Goal: Check status

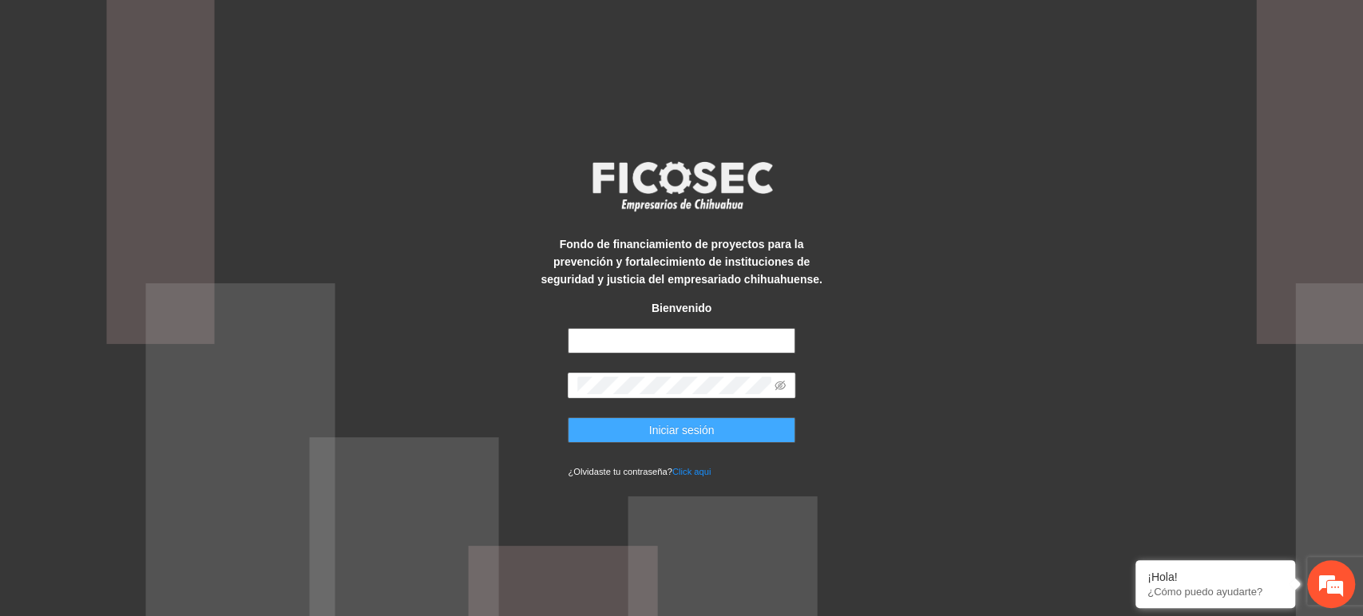
type input "**********"
click at [645, 428] on button "Iniciar sesión" at bounding box center [682, 431] width 228 height 26
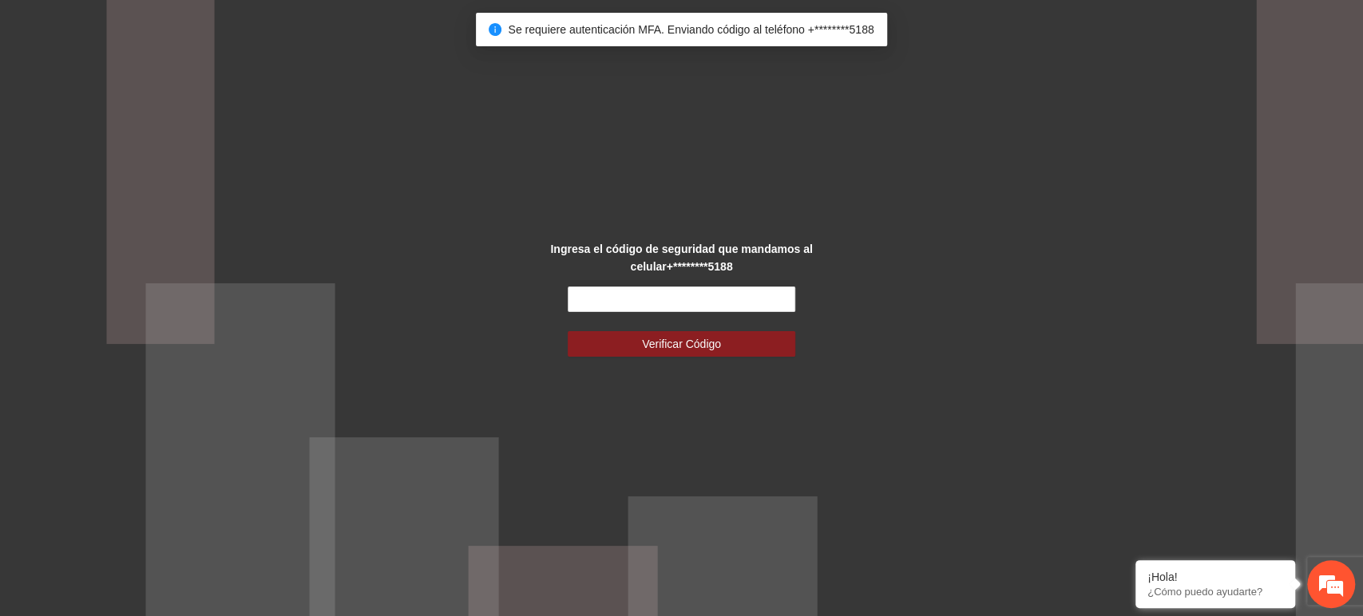
click at [645, 428] on div "Ingresa el código de seguridad que mandamos al celular +********5188 Verificar …" at bounding box center [681, 308] width 1363 height 616
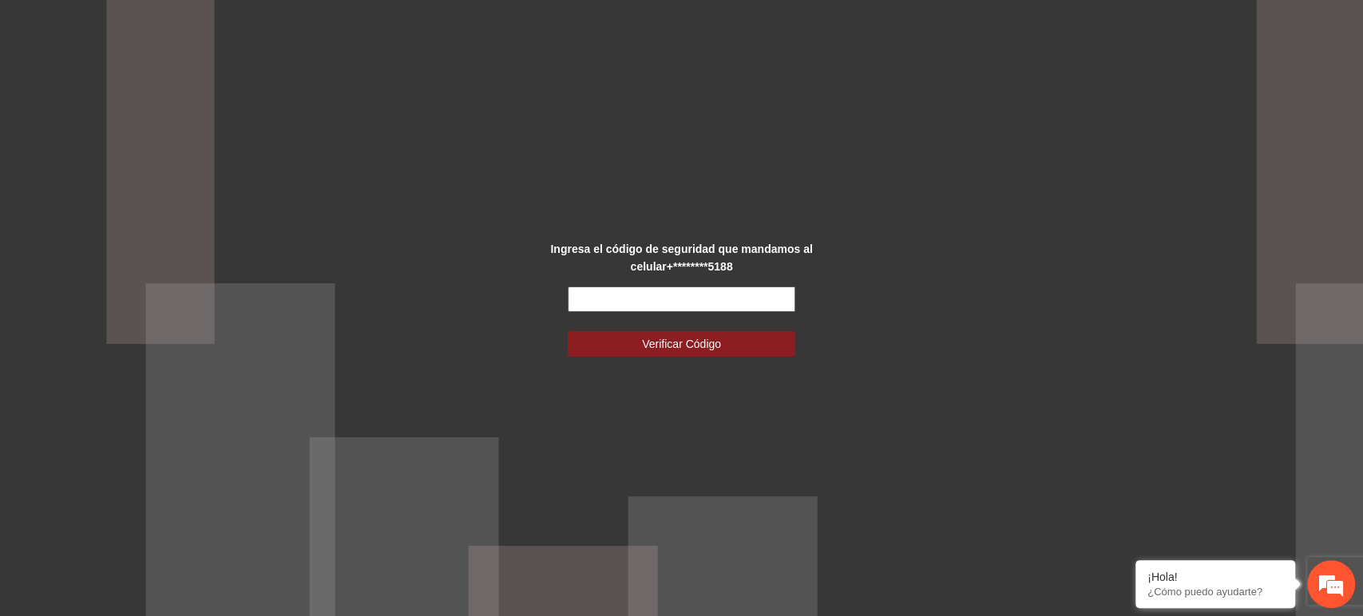
click at [757, 305] on input "text" at bounding box center [682, 300] width 228 height 26
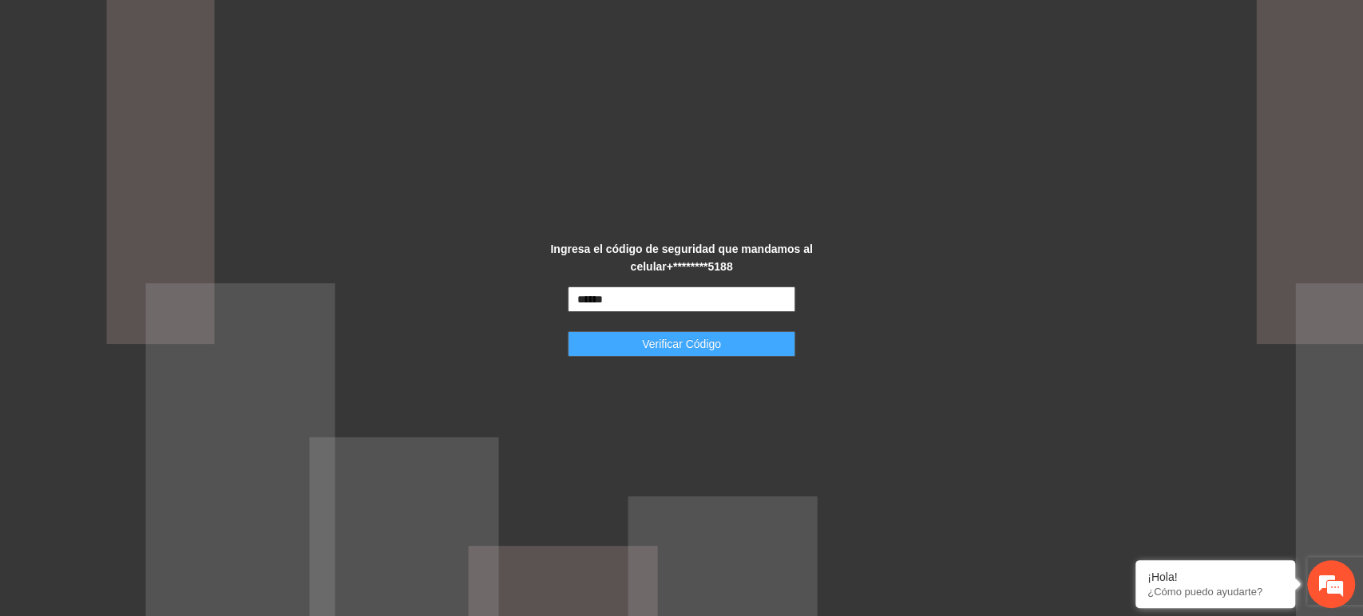
type input "******"
click at [735, 350] on button "Verificar Código" at bounding box center [682, 344] width 228 height 26
click at [621, 349] on button "Verificar Código" at bounding box center [682, 344] width 228 height 26
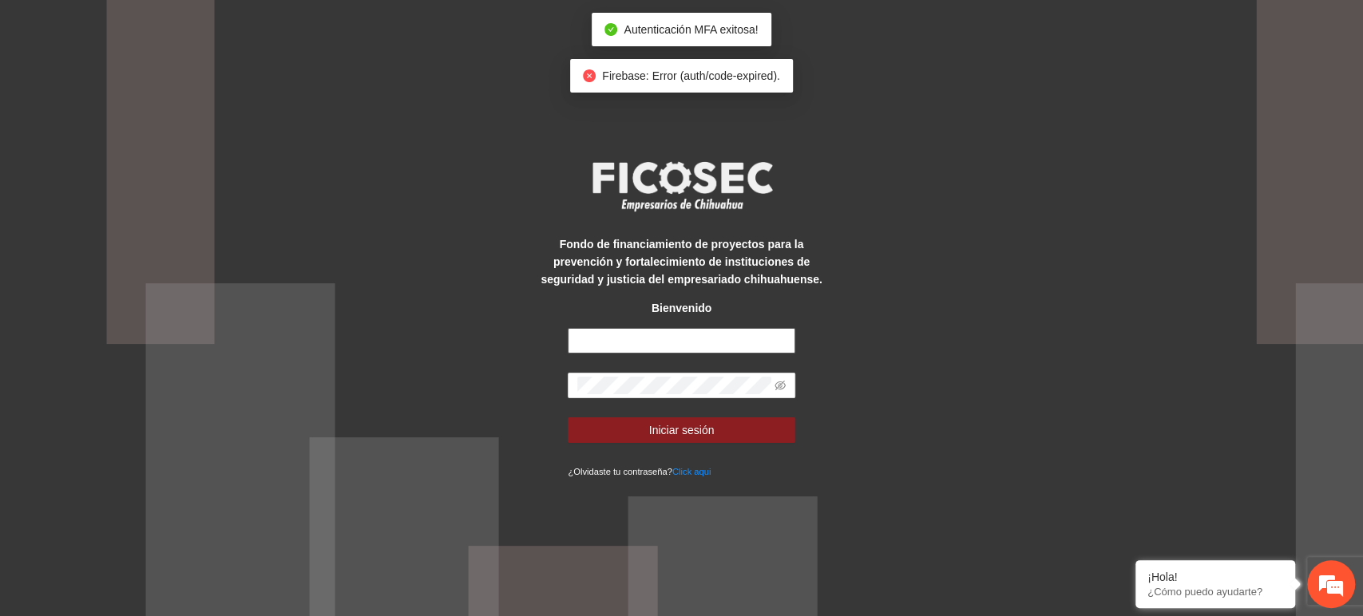
type input "**********"
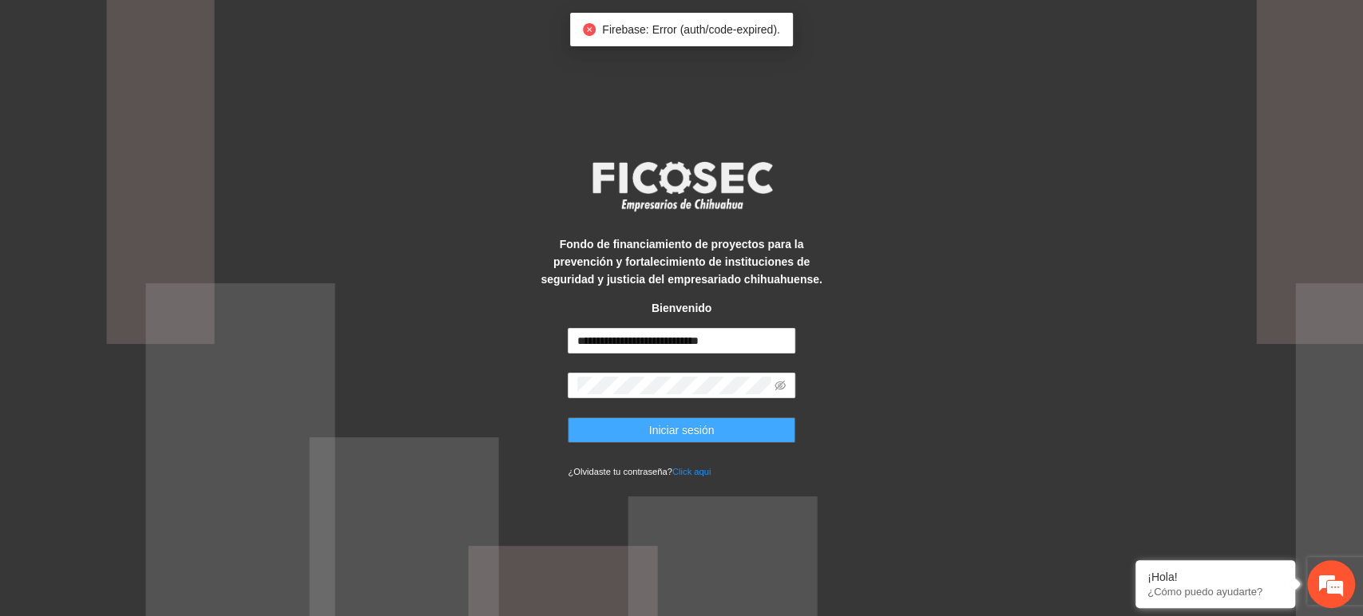
click at [651, 430] on span "Iniciar sesión" at bounding box center [681, 431] width 65 height 18
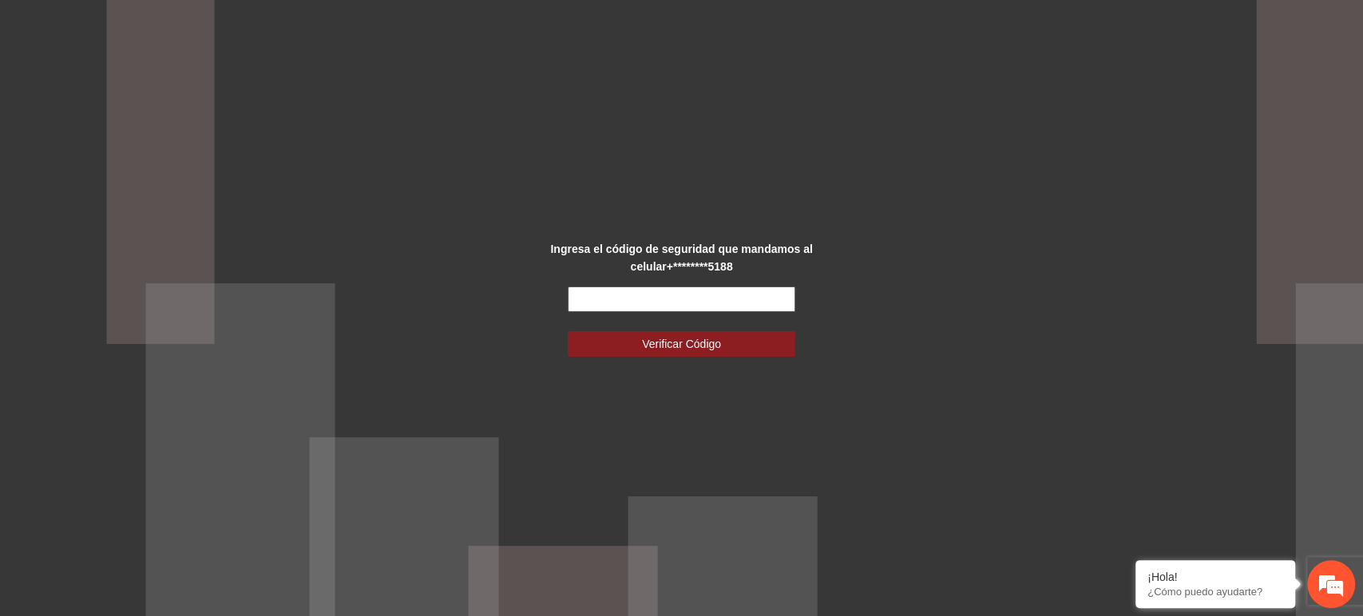
click at [652, 303] on input "text" at bounding box center [682, 300] width 228 height 26
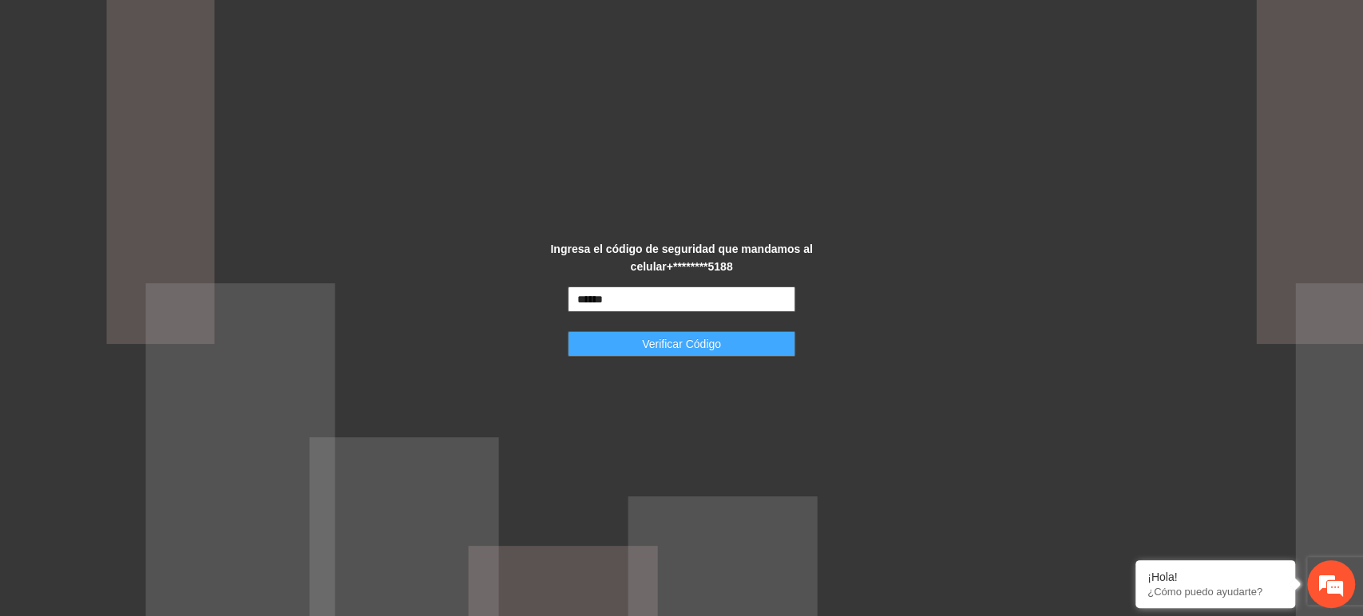
type input "******"
click at [683, 350] on span "Verificar Código" at bounding box center [681, 344] width 79 height 18
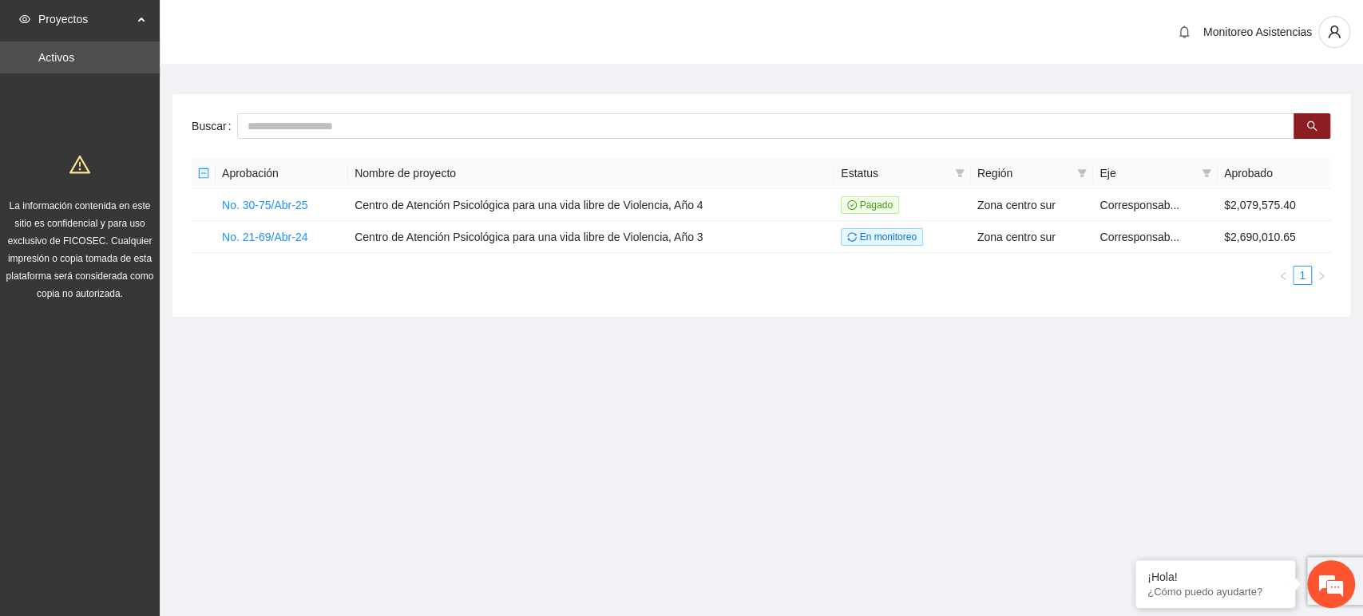
click at [626, 364] on section "Monitoreo Asistencias Buscar Aprobación Nombre de proyecto Estatus Región Eje A…" at bounding box center [761, 189] width 1203 height 378
click at [322, 125] on input "text" at bounding box center [765, 126] width 1057 height 26
click at [140, 24] on div "Proyectos" at bounding box center [80, 19] width 160 height 32
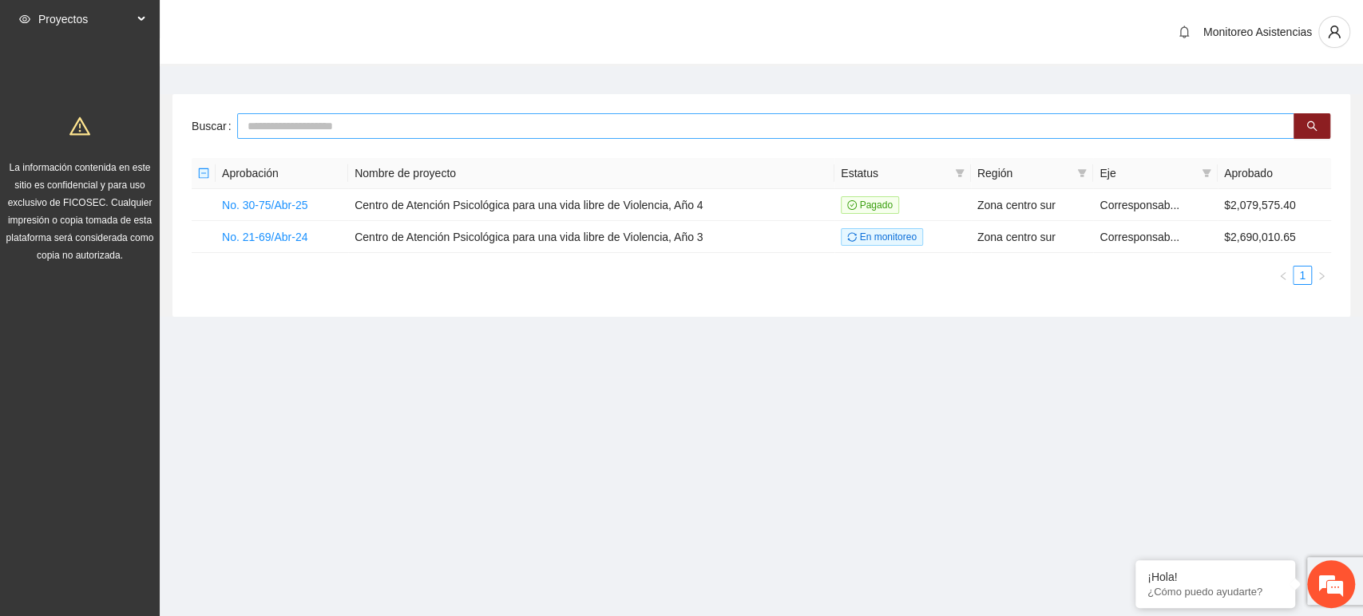
click at [292, 133] on input "text" at bounding box center [765, 126] width 1057 height 26
click at [597, 129] on input "text" at bounding box center [765, 126] width 1057 height 26
type input "*"
type input "**********"
click at [489, 216] on td "Centro de Atención Psicológica para una vida libre de Violencia, Año 4" at bounding box center [591, 205] width 486 height 32
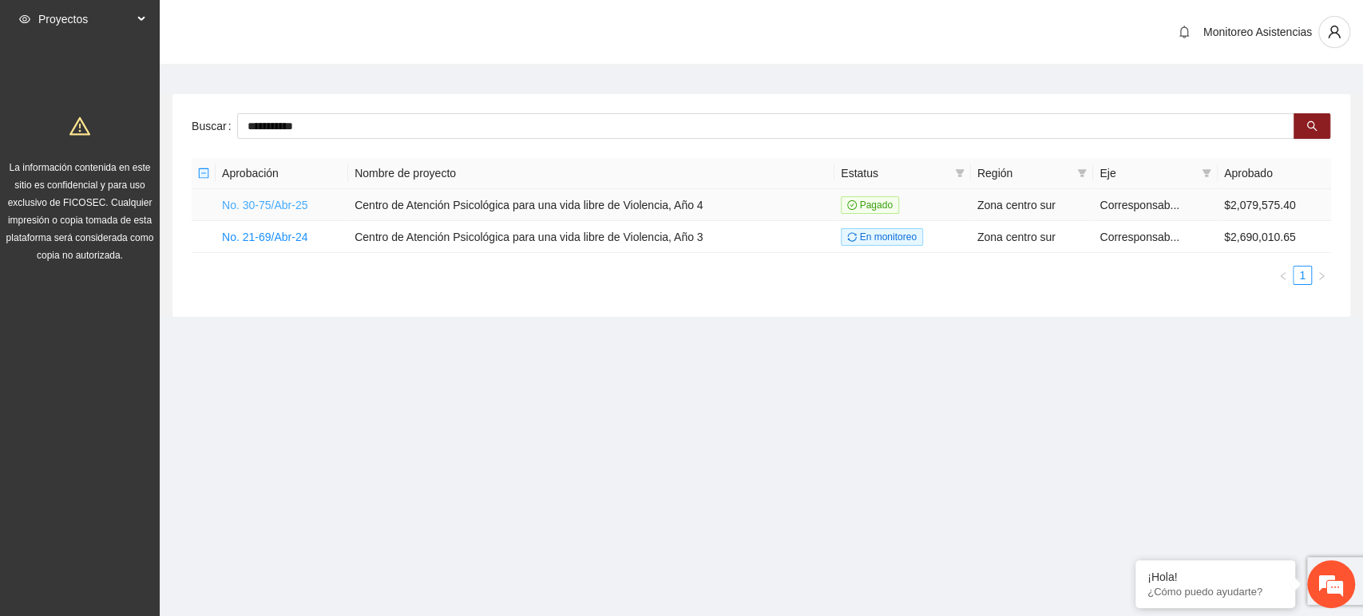
click at [280, 203] on link "No. 30-75/Abr-25" at bounding box center [264, 205] width 85 height 13
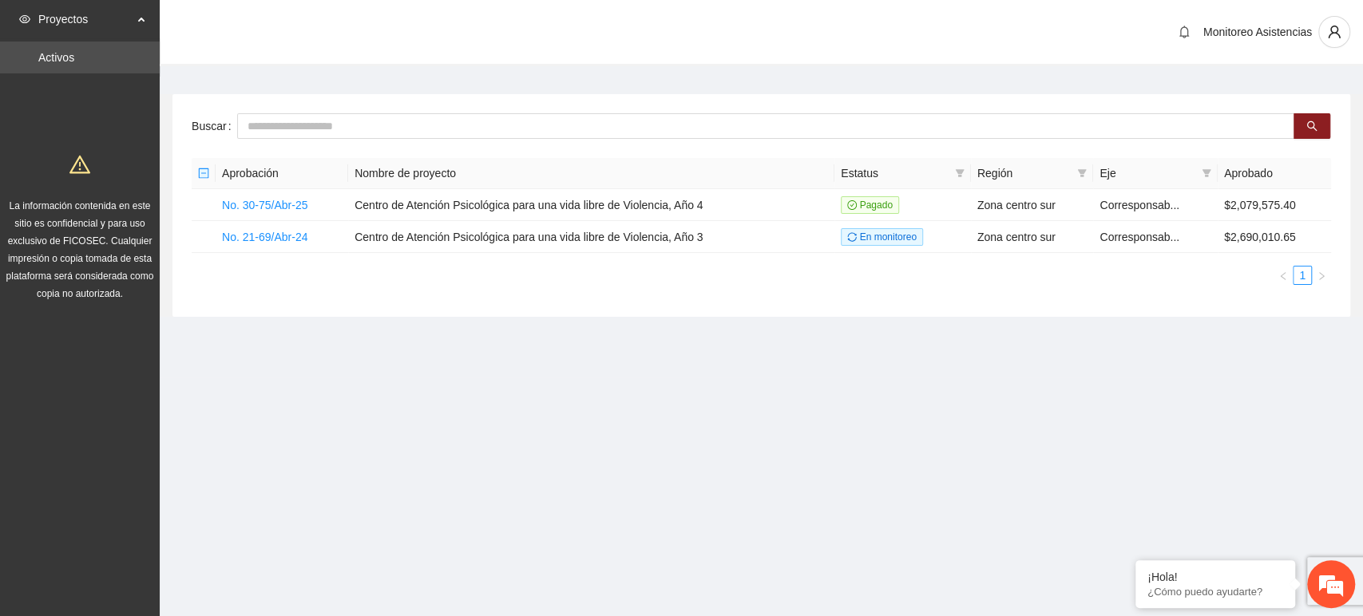
click at [77, 20] on span "Proyectos" at bounding box center [85, 19] width 94 height 32
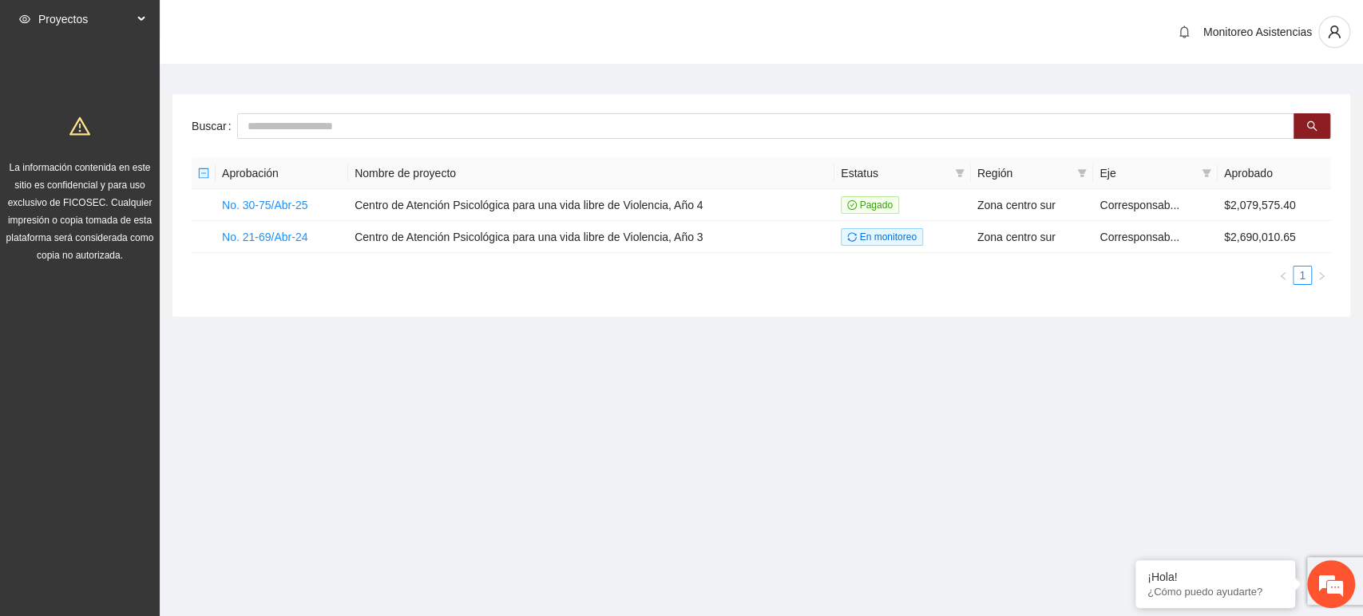
click at [188, 12] on div "Monitoreo Asistencias" at bounding box center [761, 33] width 1203 height 66
click at [1337, 34] on icon "user" at bounding box center [1334, 32] width 12 height 13
click at [1058, 33] on div "Monitoreo Asistencias" at bounding box center [761, 33] width 1203 height 66
click at [280, 199] on link "No. 30-75/Abr-25" at bounding box center [264, 205] width 85 height 13
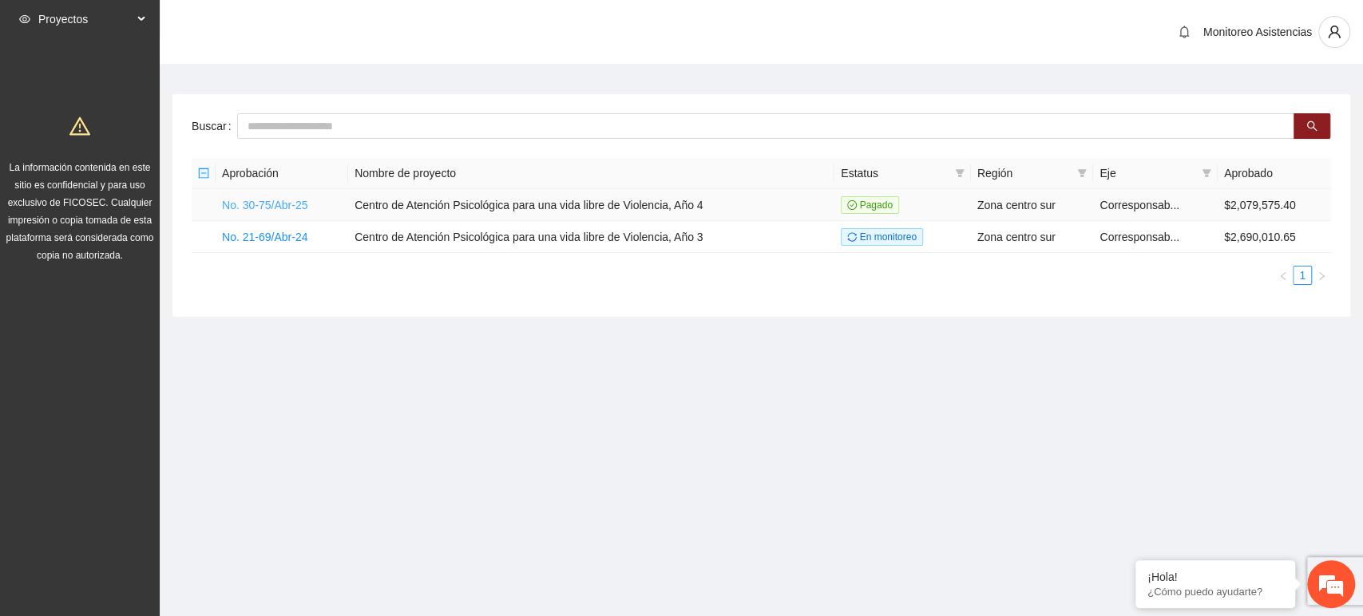
click at [280, 199] on link "No. 30-75/Abr-25" at bounding box center [264, 205] width 85 height 13
click at [282, 194] on td "No. 30-75/Abr-25" at bounding box center [282, 205] width 133 height 32
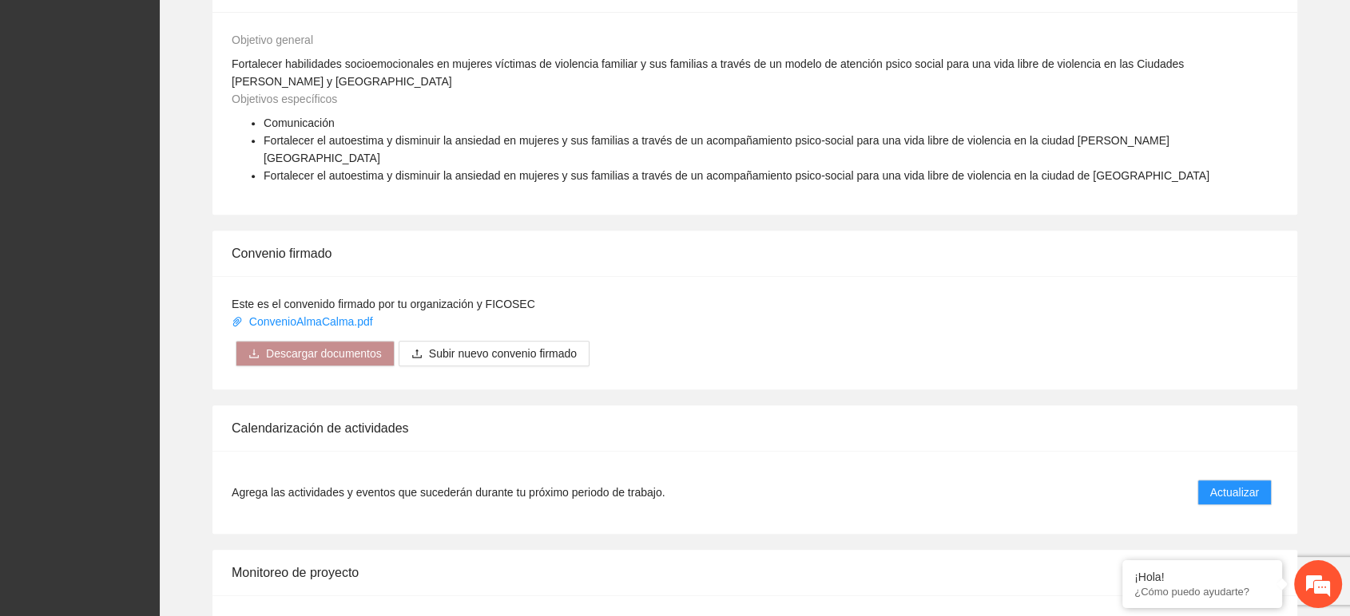
scroll to position [780, 0]
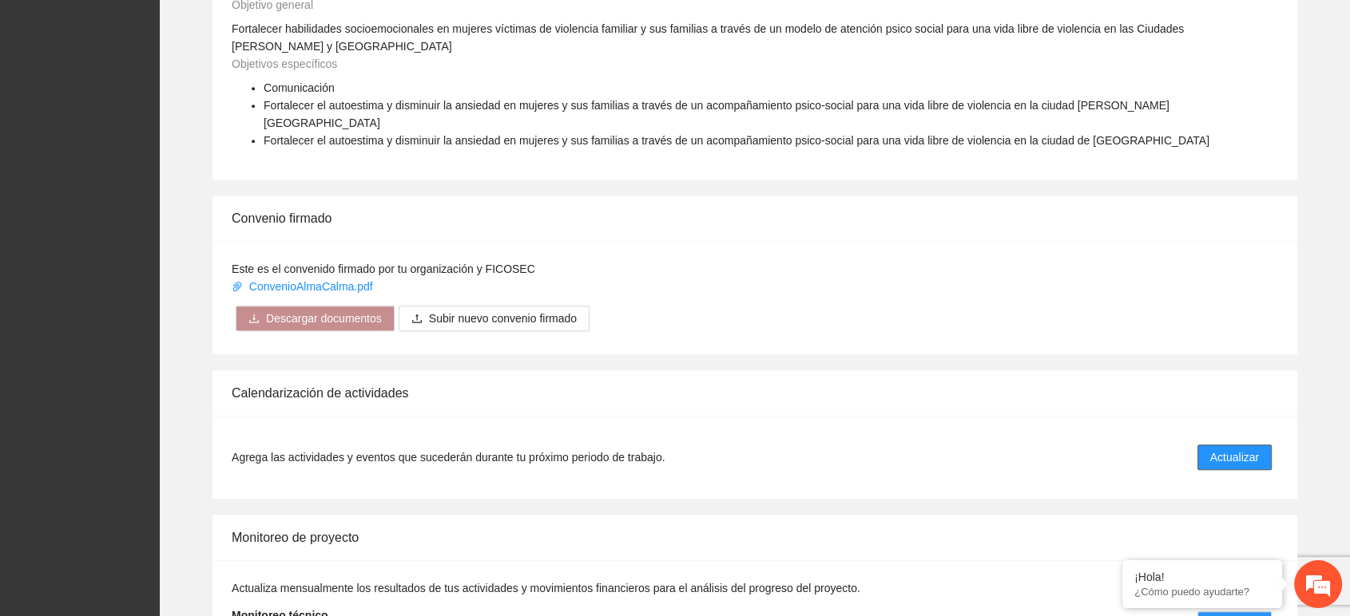
click at [1258, 449] on span "Actualizar" at bounding box center [1234, 458] width 49 height 18
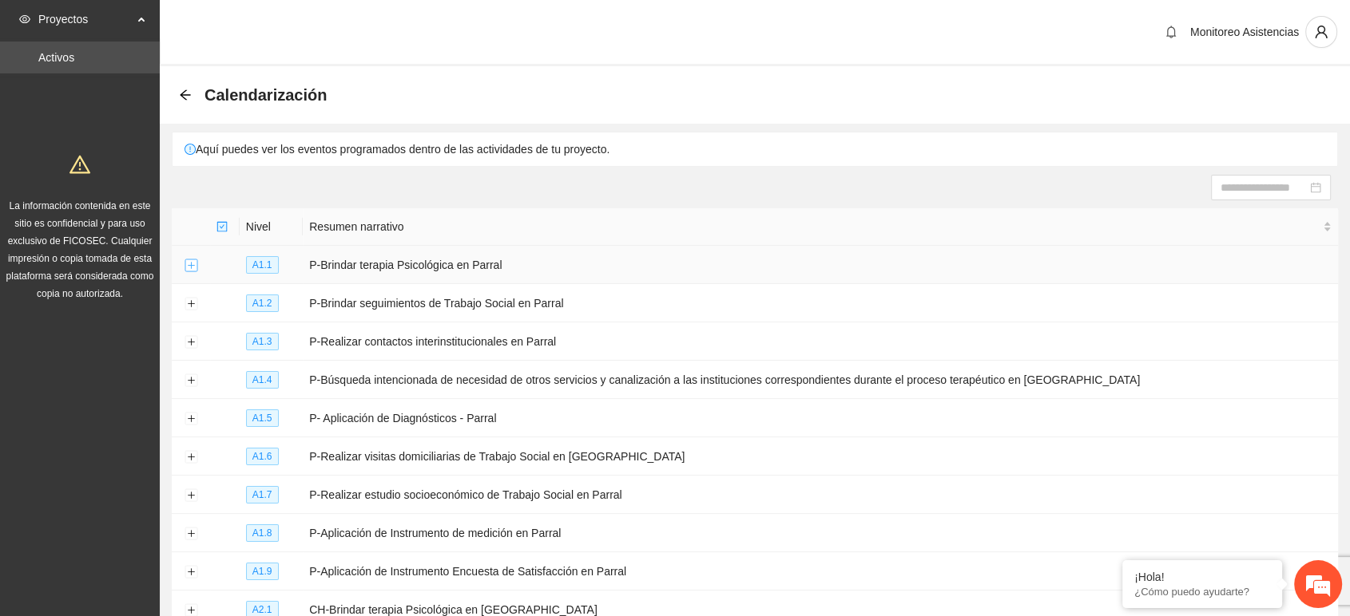
click at [189, 260] on button "Expand row" at bounding box center [190, 266] width 13 height 13
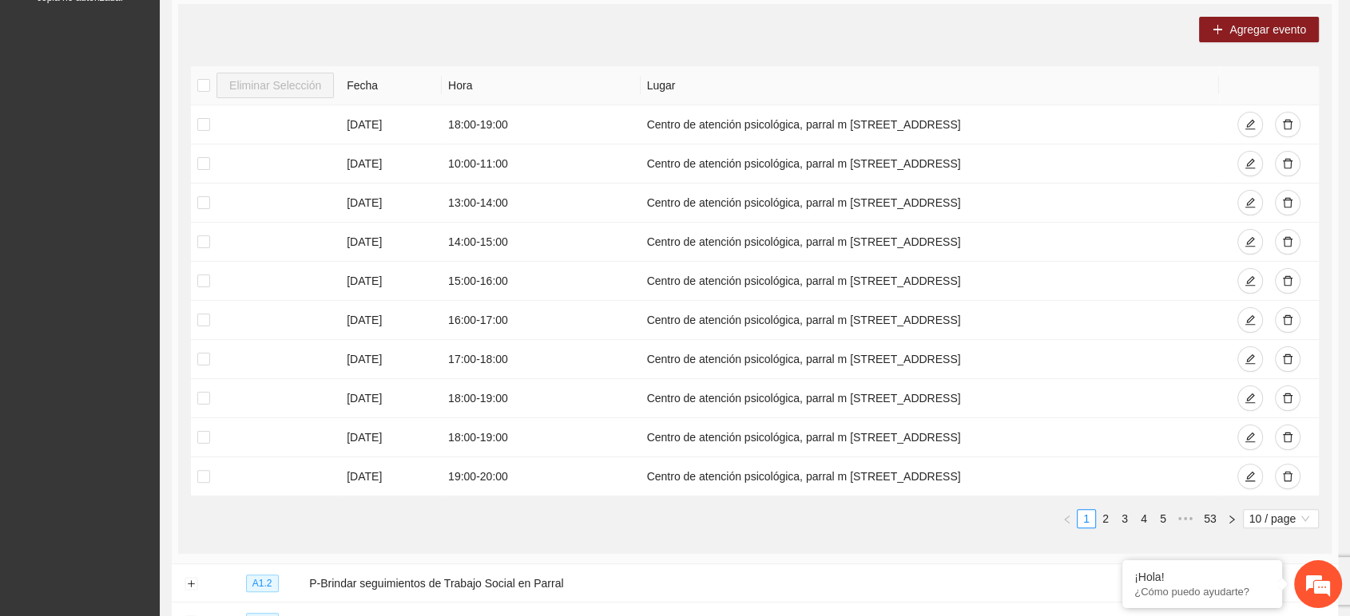
scroll to position [319, 0]
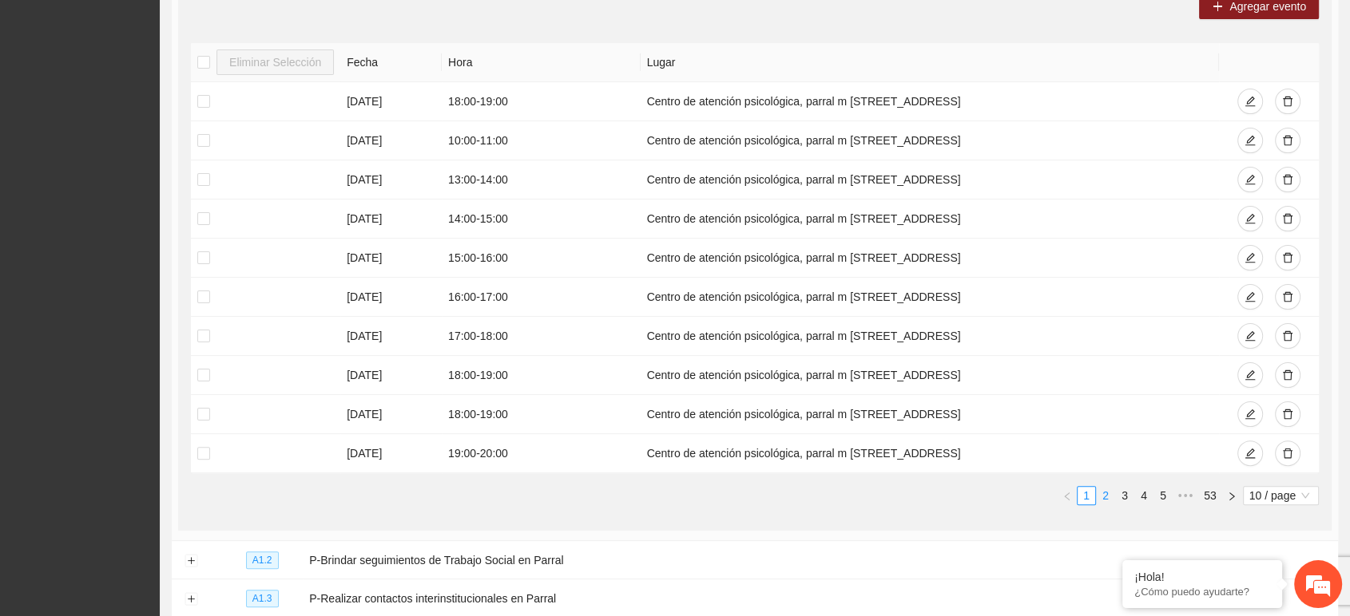
click at [1105, 487] on link "2" at bounding box center [1105, 496] width 18 height 18
click at [523, 339] on td "14:00 - 15:00" at bounding box center [541, 336] width 199 height 39
click at [1086, 494] on link "1" at bounding box center [1086, 496] width 18 height 18
click at [581, 231] on td "14:00 - 15:00" at bounding box center [541, 219] width 199 height 39
click at [529, 133] on td "10:00 - 11:00" at bounding box center [541, 140] width 199 height 39
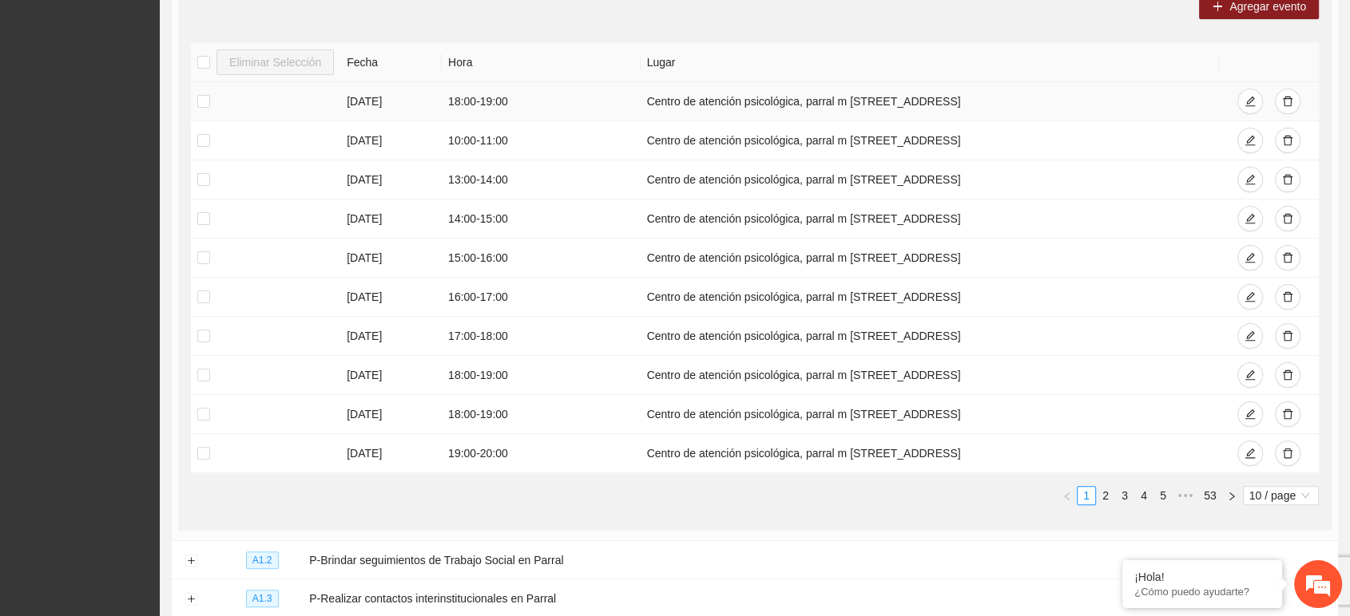
click at [530, 110] on td "18:00 - 19:00" at bounding box center [541, 101] width 199 height 39
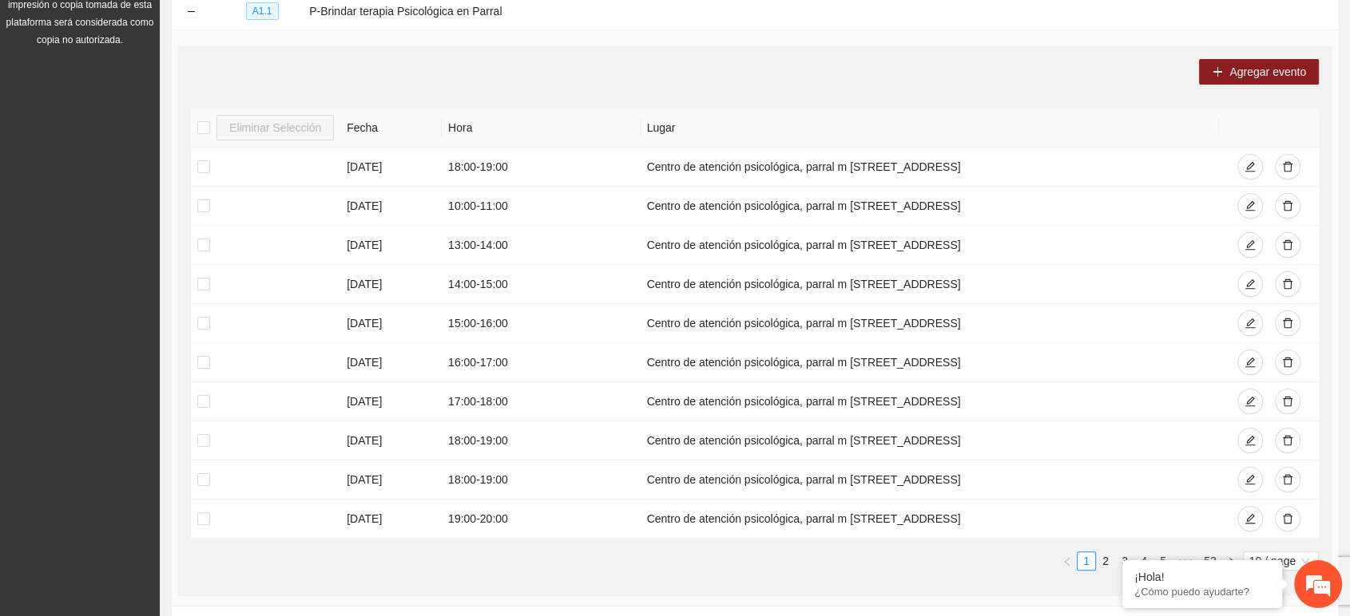
scroll to position [230, 0]
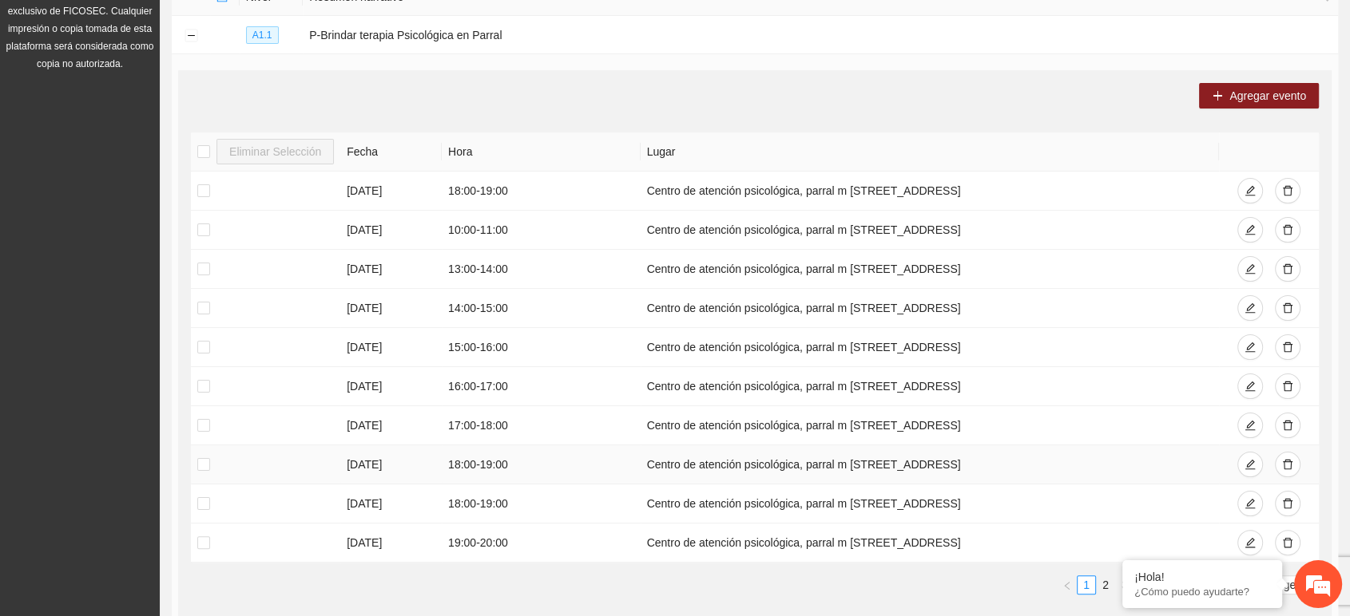
click at [877, 458] on td "Centro de atención psicológica, parral m [STREET_ADDRESS]" at bounding box center [929, 465] width 579 height 39
drag, startPoint x: 1102, startPoint y: 589, endPoint x: 1110, endPoint y: 588, distance: 8.0
click at [1110, 588] on link "2" at bounding box center [1105, 586] width 18 height 18
click at [1088, 585] on link "1" at bounding box center [1086, 586] width 18 height 18
click at [1293, 426] on button "button" at bounding box center [1288, 426] width 26 height 26
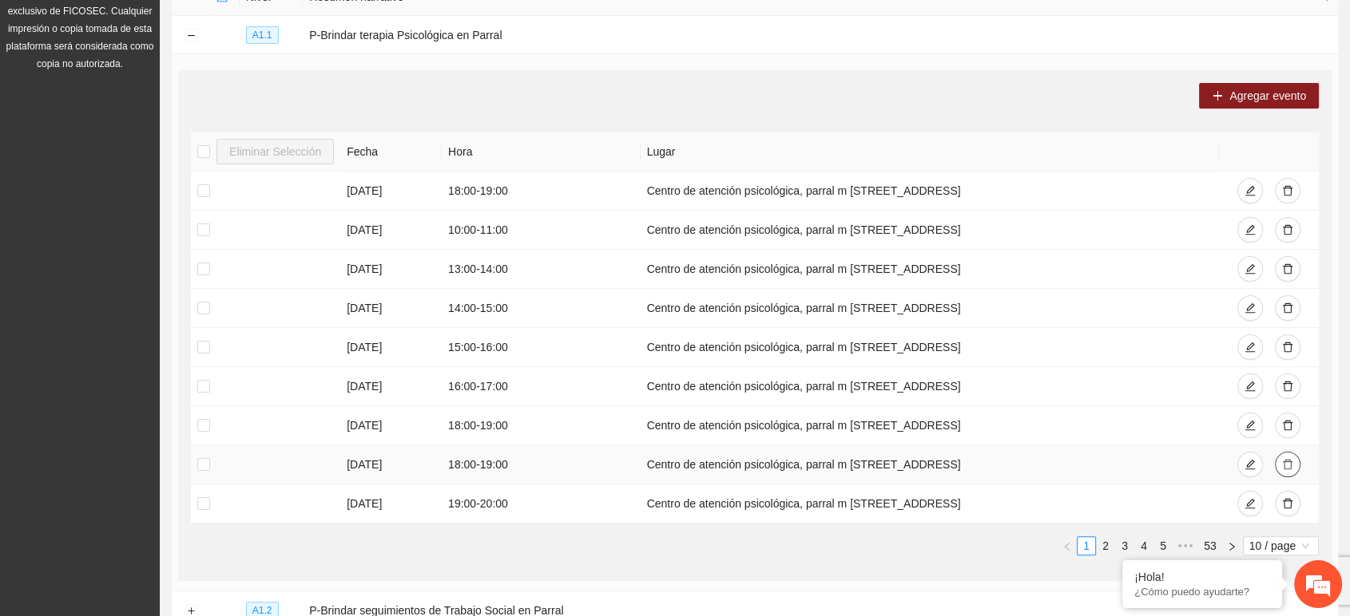
click at [1289, 462] on icon "delete" at bounding box center [1287, 464] width 11 height 11
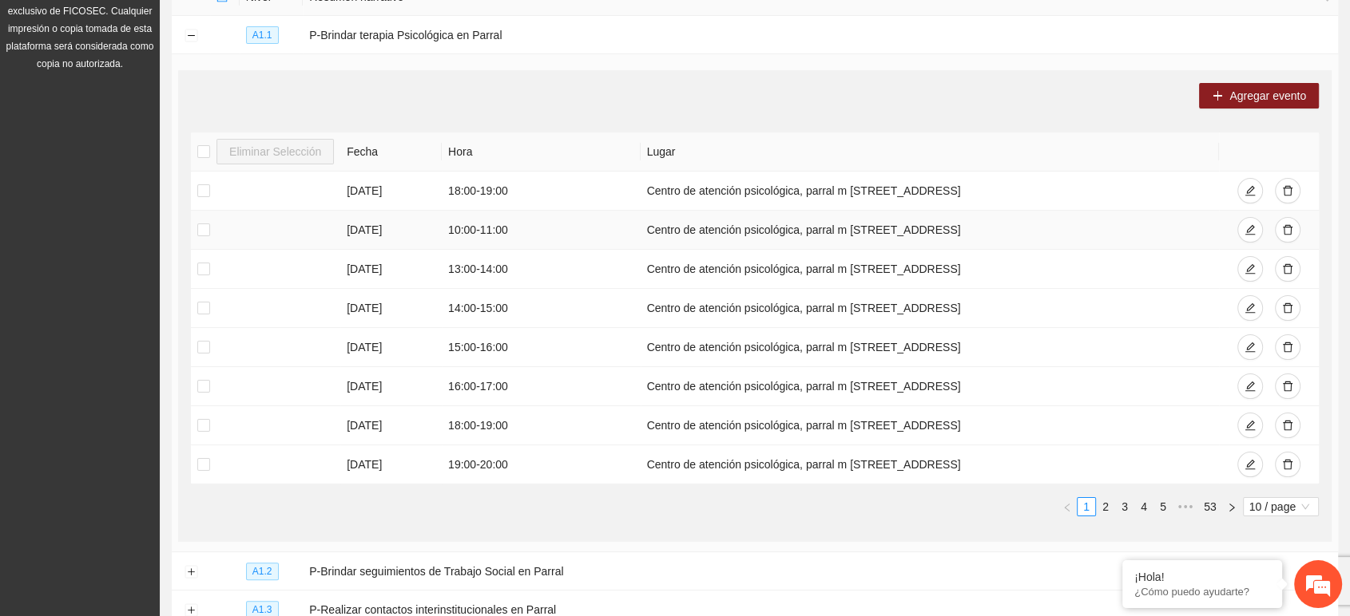
click at [476, 232] on td "10:00 - 11:00" at bounding box center [541, 230] width 199 height 39
click at [1104, 502] on link "2" at bounding box center [1105, 507] width 18 height 18
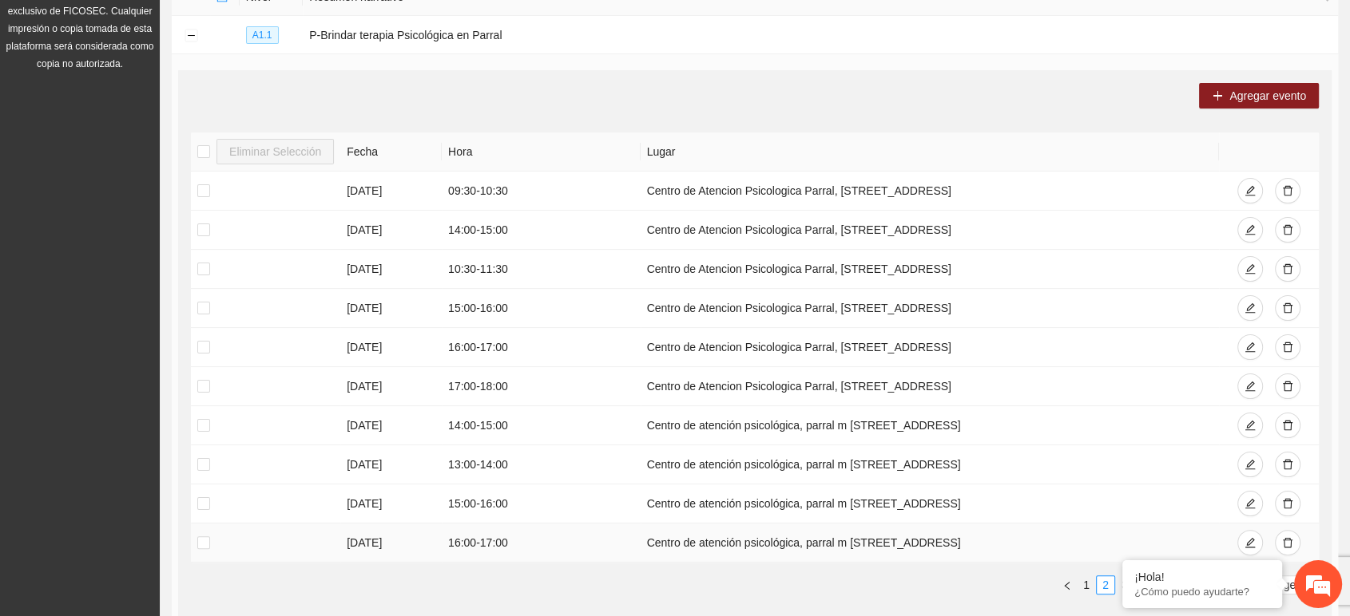
drag, startPoint x: 1310, startPoint y: 584, endPoint x: 1160, endPoint y: 535, distance: 158.6
click at [1160, 387] on body "Proyectos Activos La información contenida en este sitio es confidencial y para…" at bounding box center [675, 78] width 1350 height 616
click at [1058, 583] on button "button" at bounding box center [1066, 585] width 19 height 19
click at [1106, 583] on link "2" at bounding box center [1105, 586] width 18 height 18
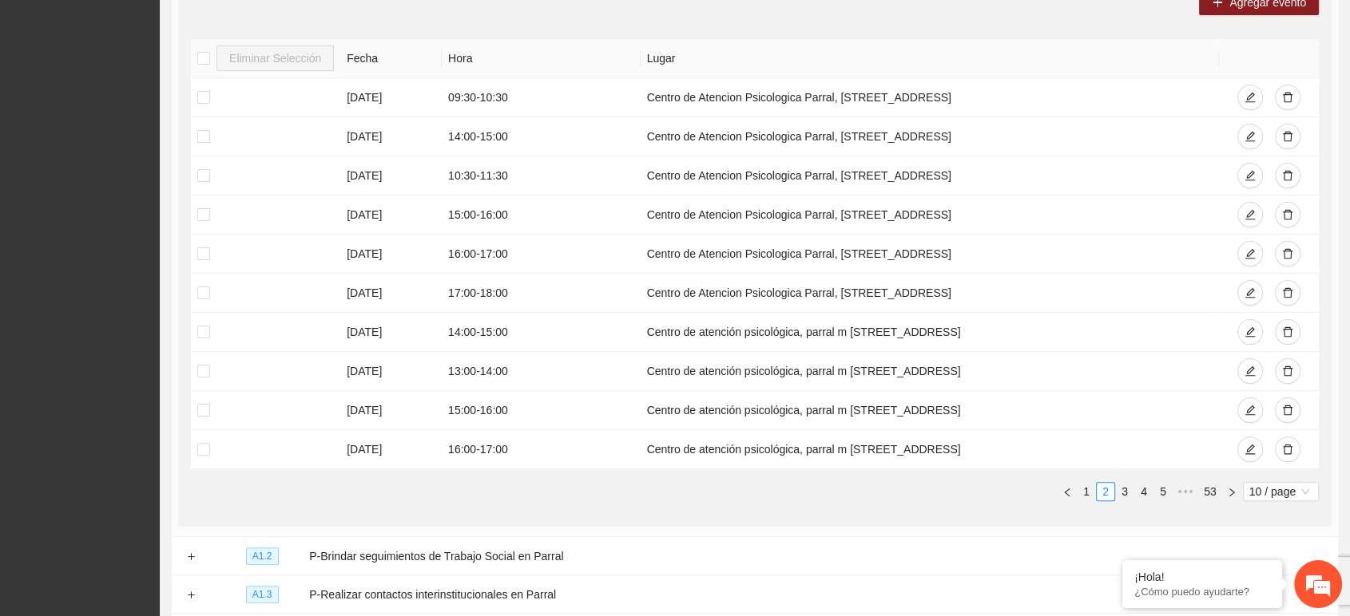
scroll to position [332, 0]
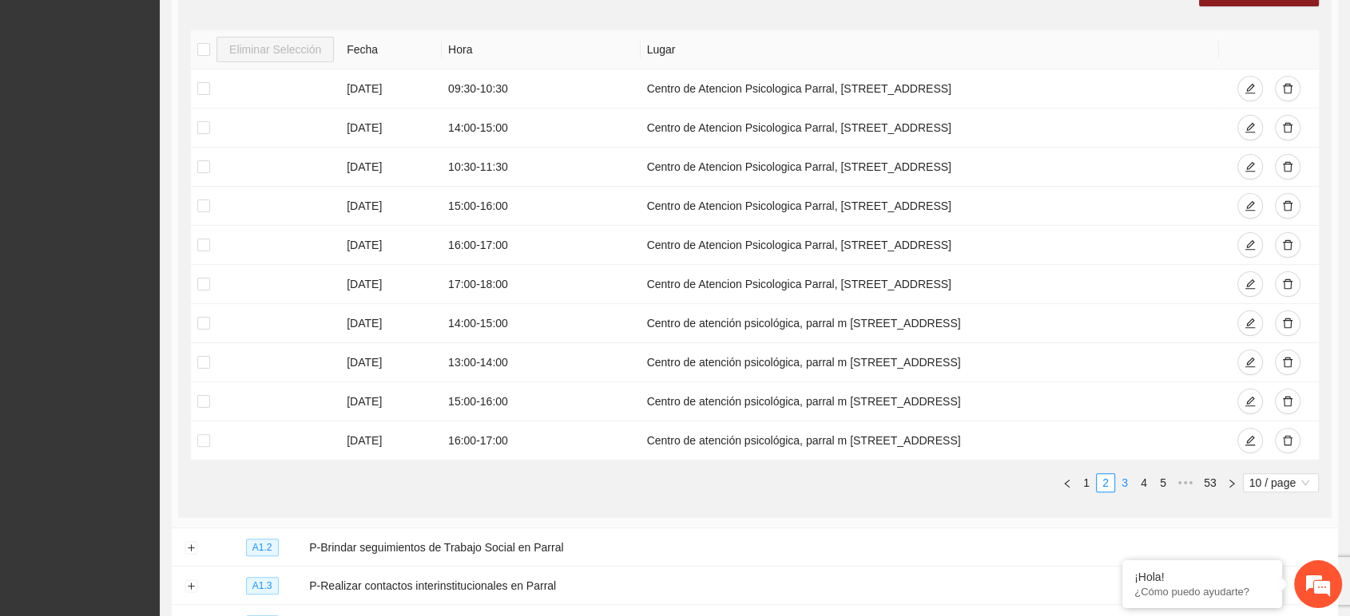
click at [1124, 484] on link "3" at bounding box center [1125, 483] width 18 height 18
click at [1113, 438] on td "Centro de atención psicológica, parral m [STREET_ADDRESS]" at bounding box center [929, 441] width 579 height 39
click at [1127, 478] on link "3" at bounding box center [1125, 483] width 18 height 18
click at [1104, 478] on link "2" at bounding box center [1105, 483] width 18 height 18
click at [1087, 478] on link "1" at bounding box center [1086, 483] width 18 height 18
